Goal: Task Accomplishment & Management: Complete application form

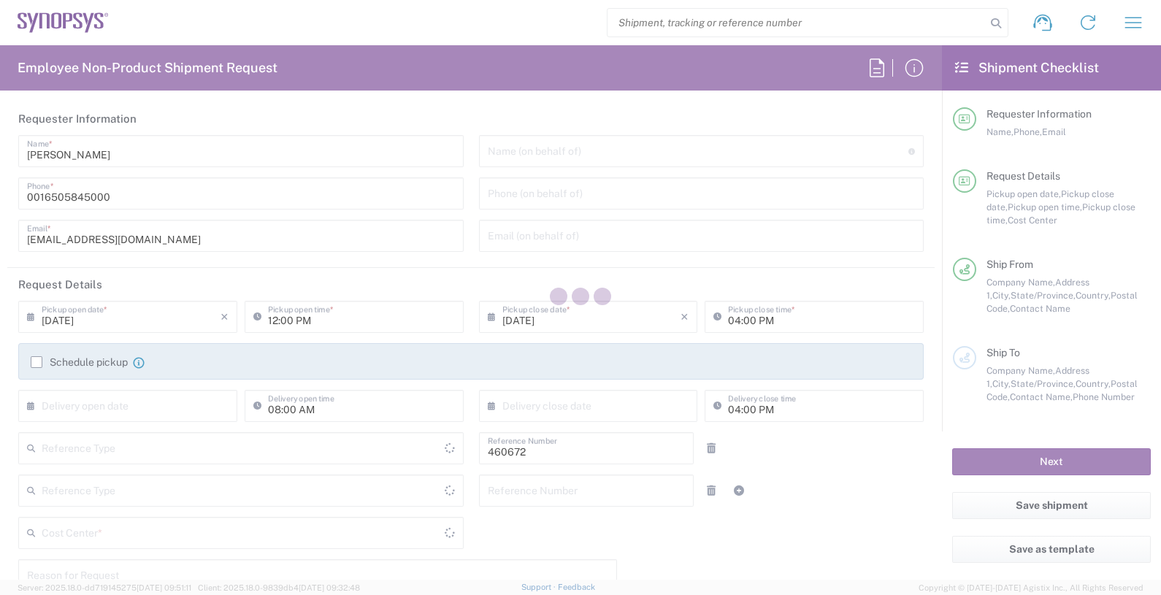
type input "Department"
type input "United States"
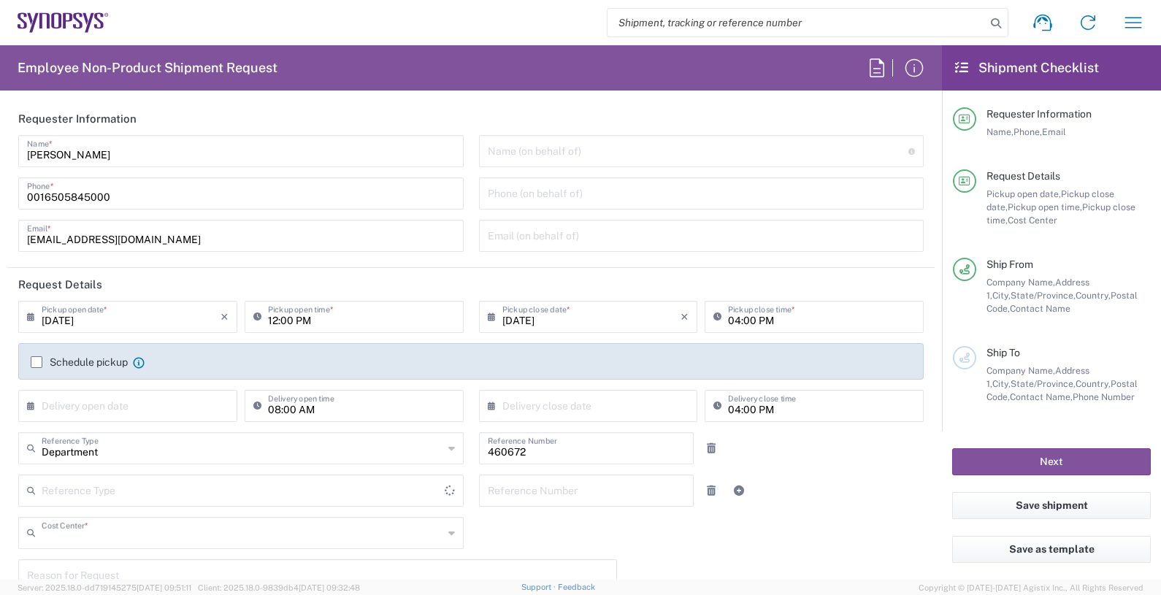
type input "US01, FIN, Distri 460672"
type input "[US_STATE]"
type input "Delivered at Place"
type input "[GEOGRAPHIC_DATA]"
type input "Headquarters USSV"
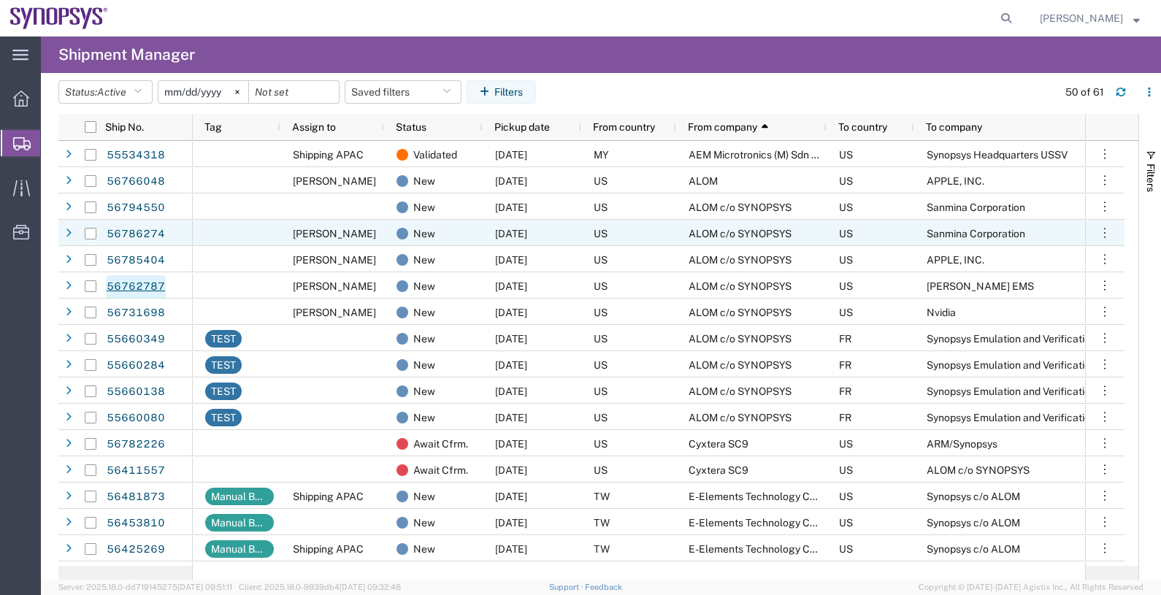
click at [153, 283] on link "56762787" at bounding box center [136, 286] width 60 height 23
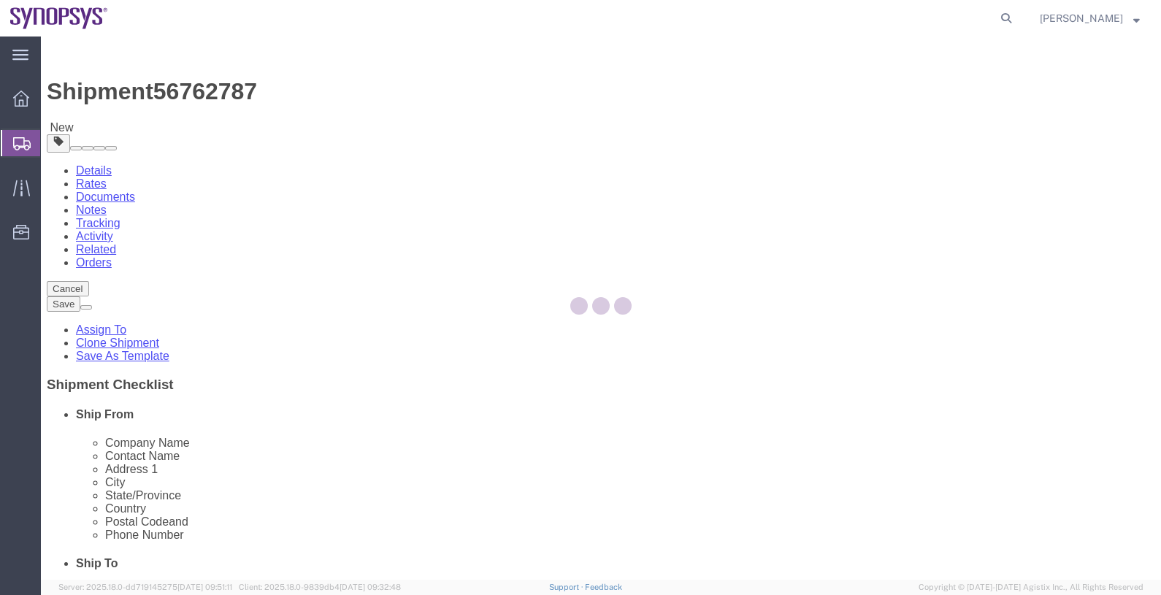
select select
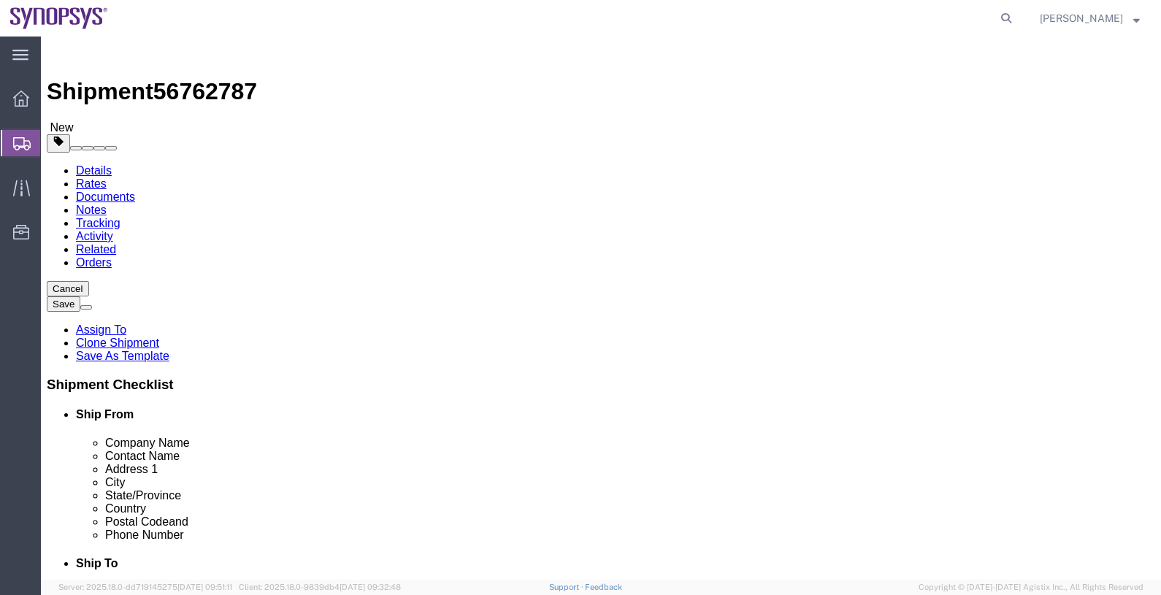
click link "Package Information"
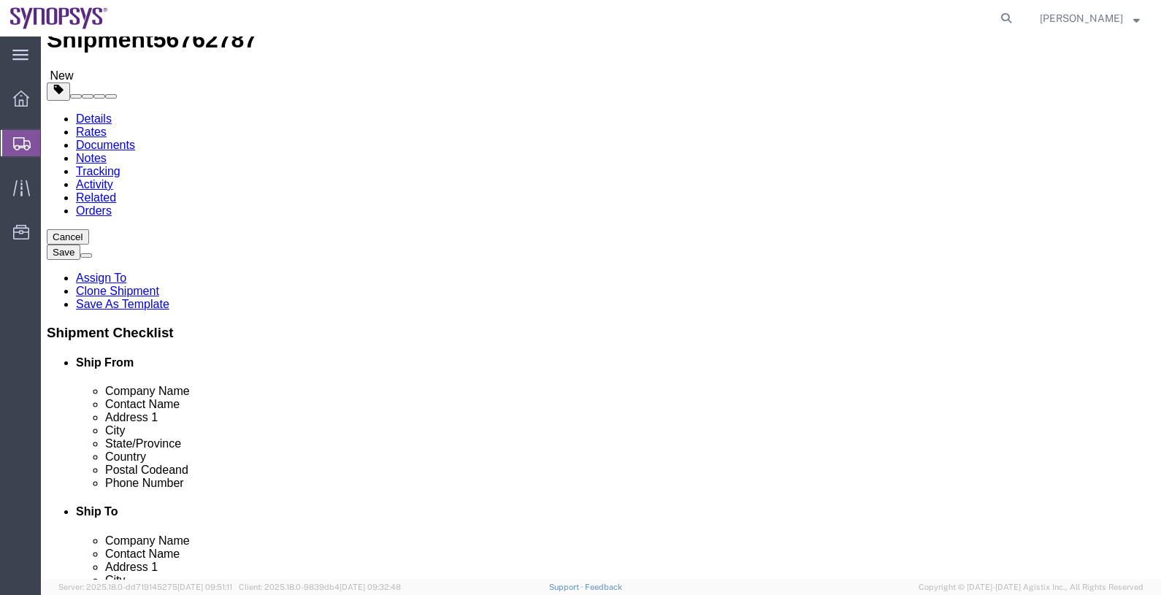
scroll to position [91, 0]
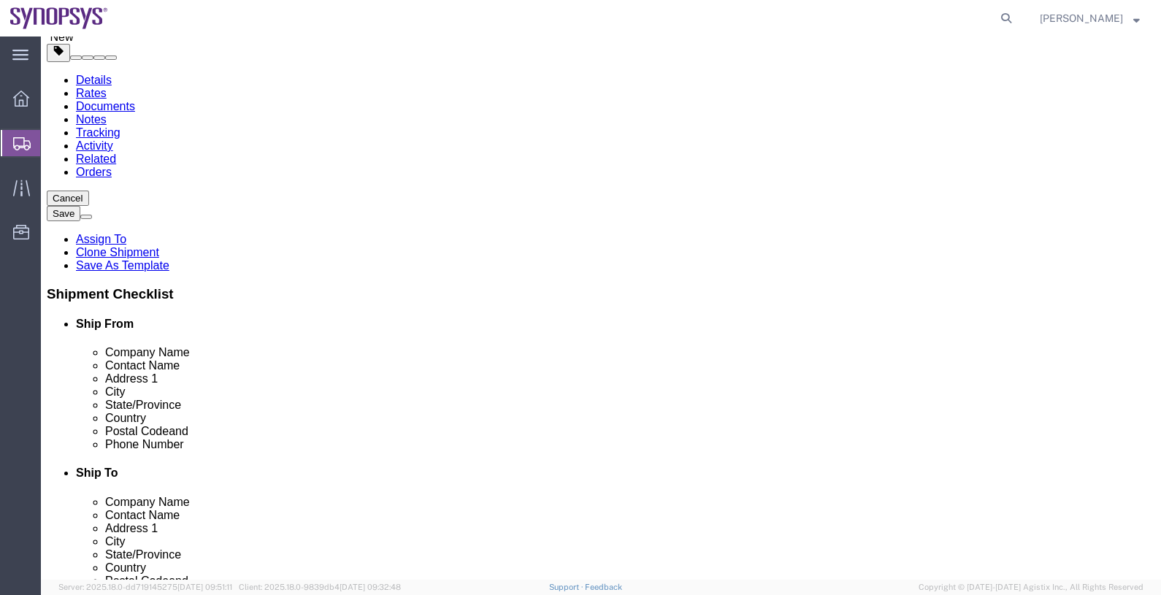
drag, startPoint x: 200, startPoint y: 297, endPoint x: 124, endPoint y: 293, distance: 76.1
click div "Weight 659.00 Select kgs lbs Ship. t°"
type input "521"
drag, startPoint x: 302, startPoint y: 270, endPoint x: 242, endPoint y: 256, distance: 61.6
click div "Package Type Select Bale(s) Basket(s) Bolt(s) Bottle(s) Buckets Bulk Bundle(s) …"
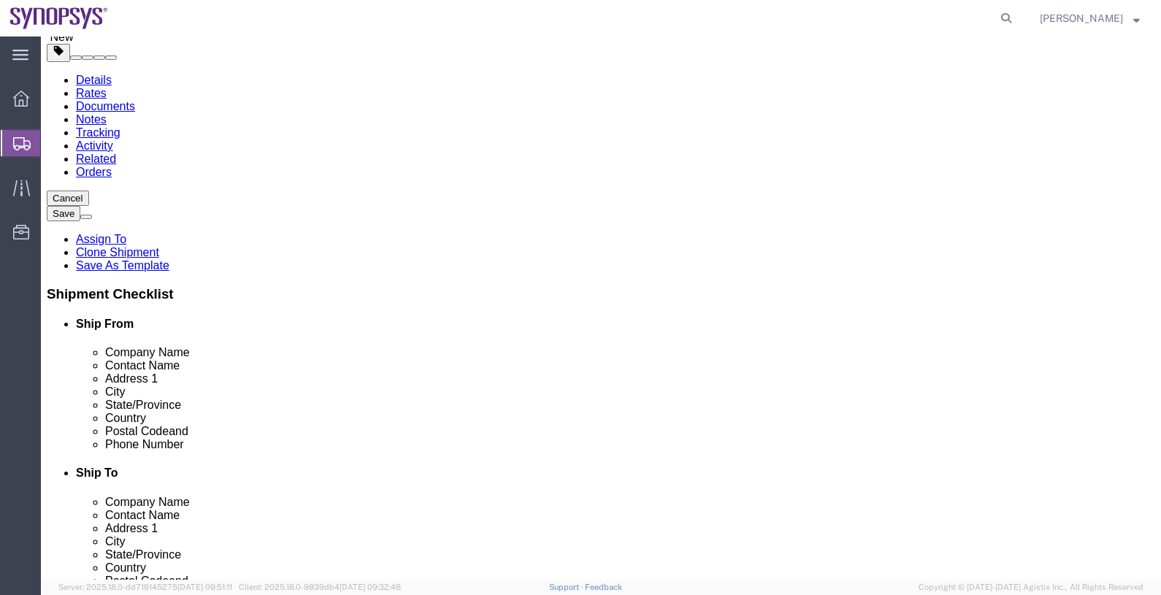
type input "66"
click div "Previous Continue"
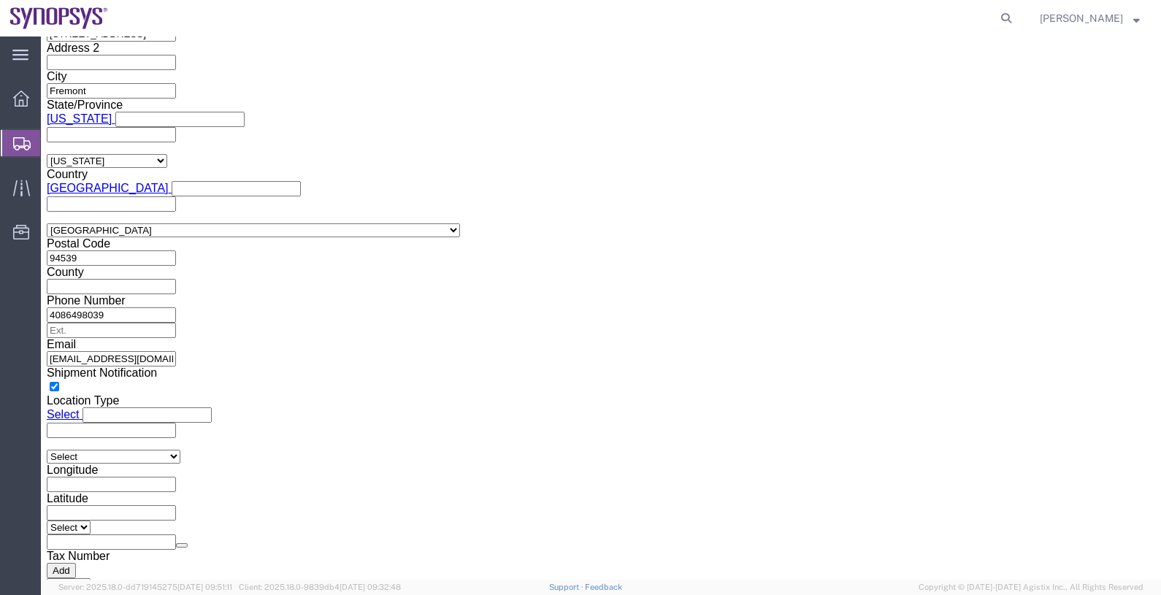
scroll to position [1360, 0]
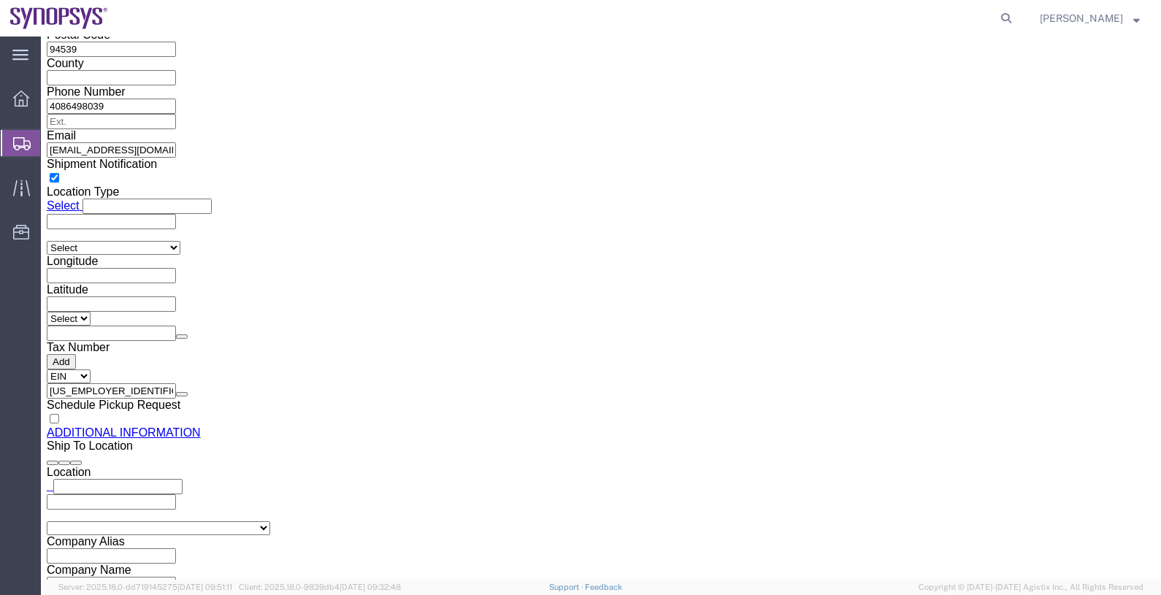
click button "Rate Shipment"
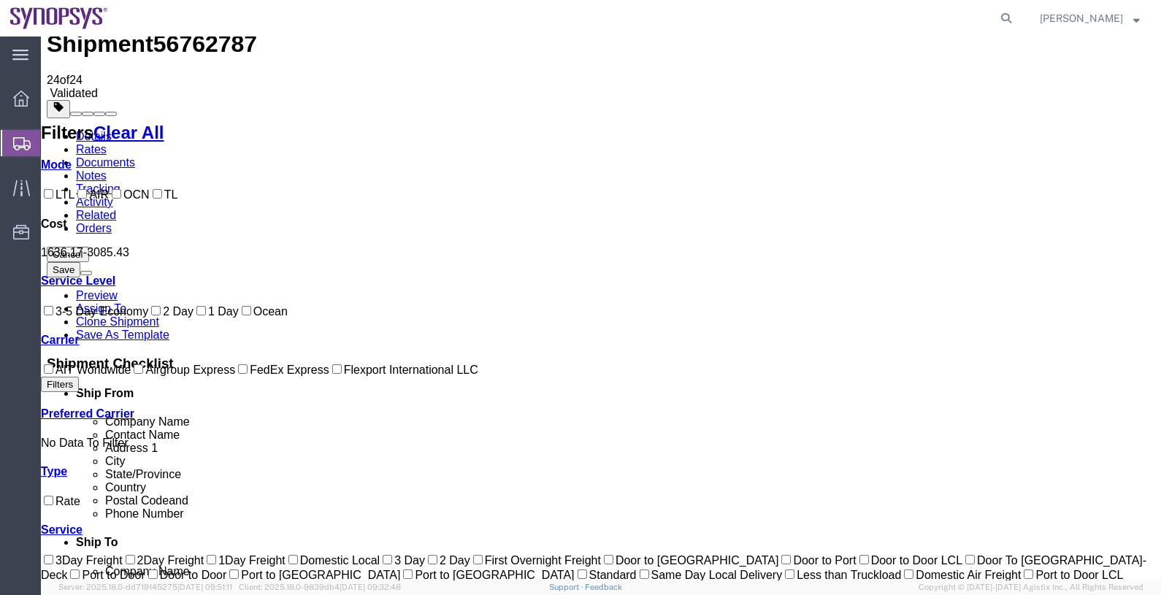
scroll to position [0, 0]
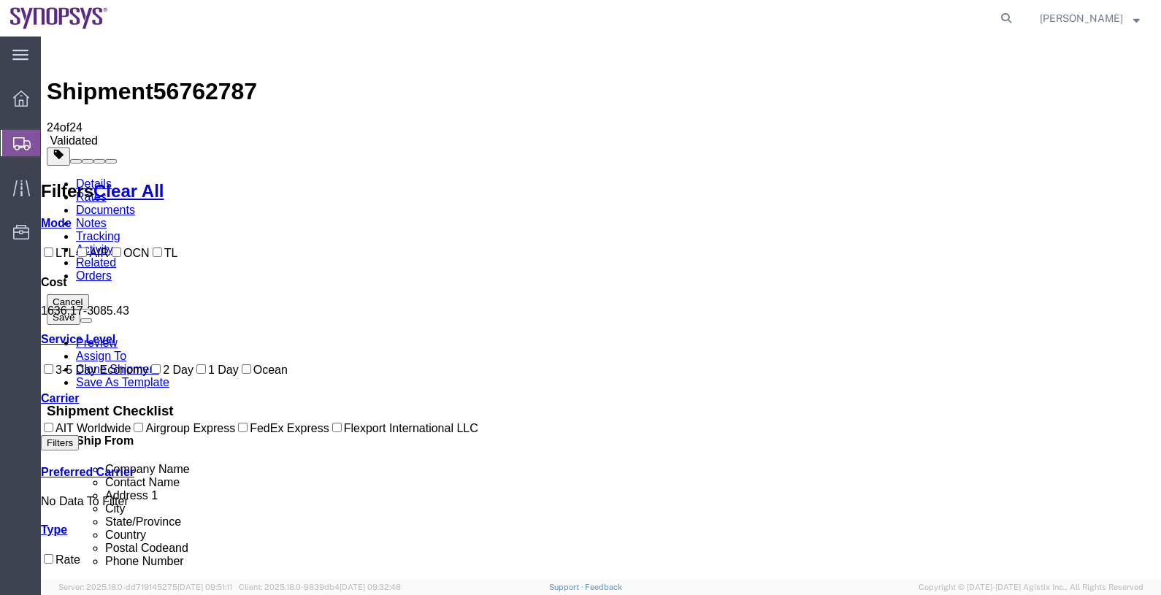
click at [135, 204] on link "Documents" at bounding box center [105, 210] width 59 height 12
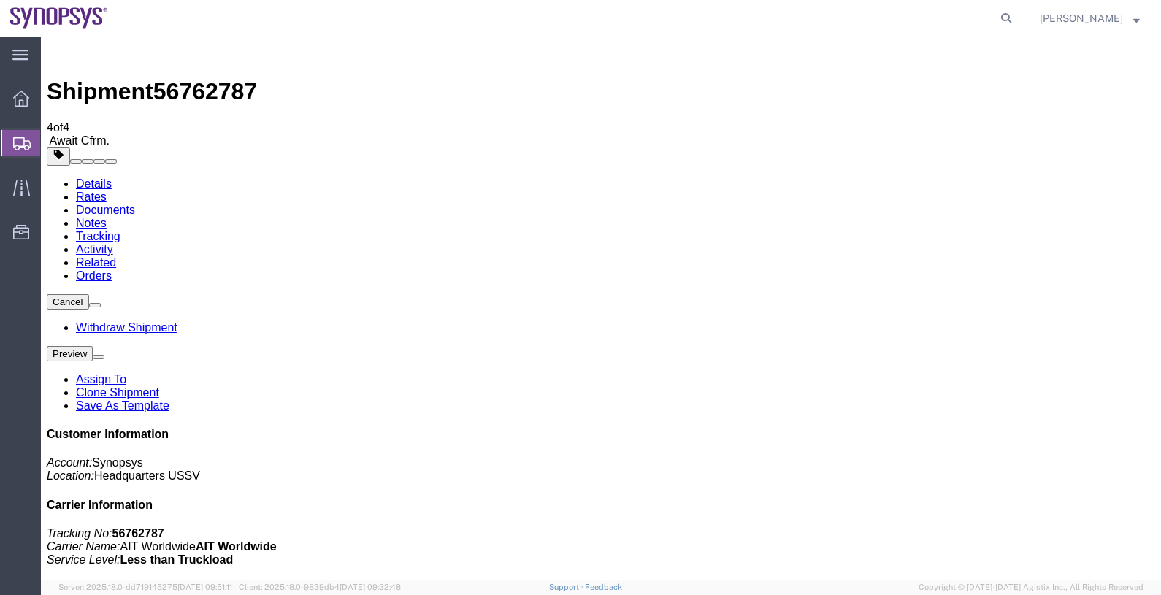
click at [52, 142] on span "Shipments" at bounding box center [46, 143] width 12 height 29
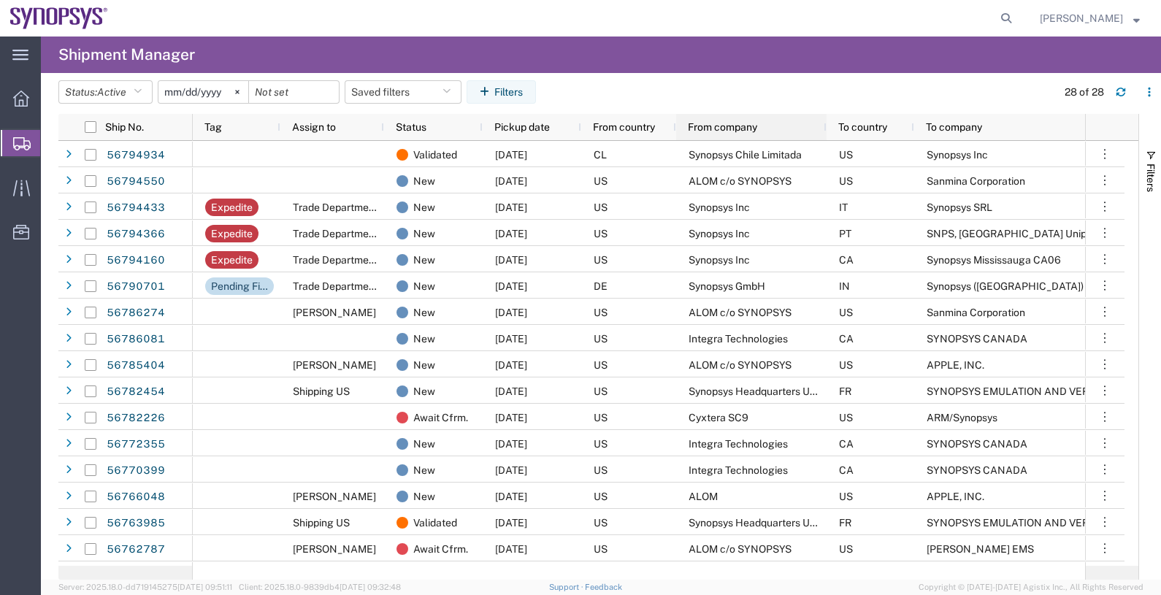
click at [738, 134] on div "From company" at bounding box center [754, 127] width 133 height 19
